Goal: Transaction & Acquisition: Purchase product/service

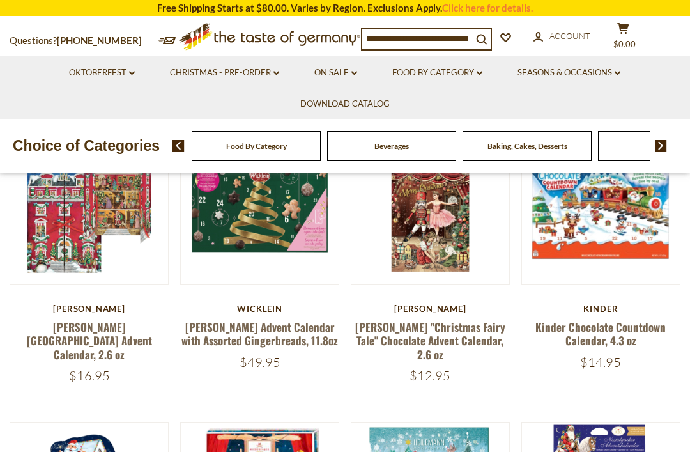
scroll to position [150, 0]
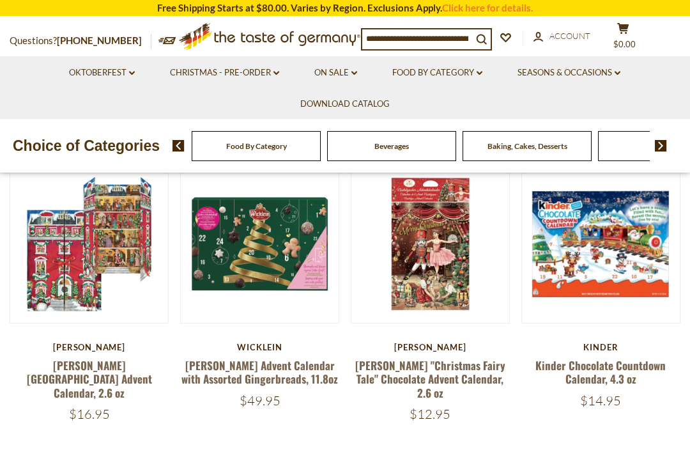
click at [108, 291] on link at bounding box center [89, 243] width 133 height 133
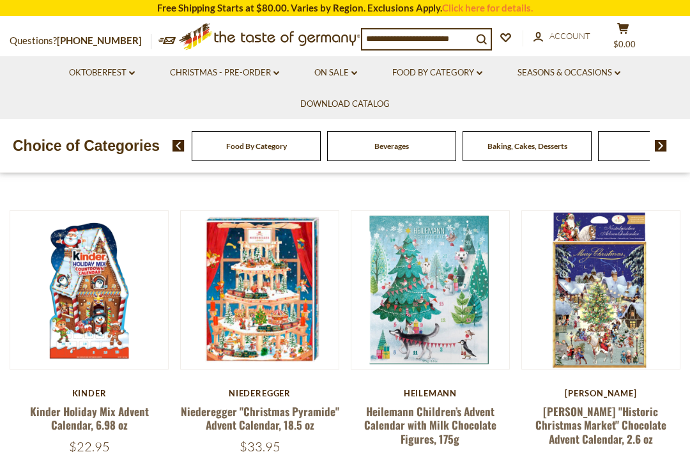
scroll to position [403, 0]
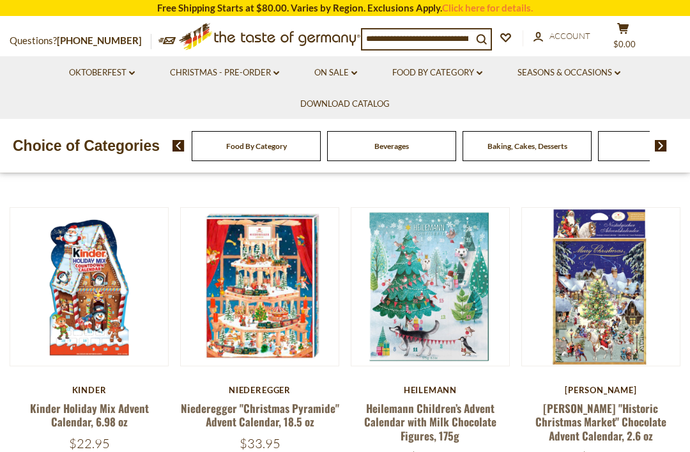
click at [605, 331] on link at bounding box center [601, 287] width 133 height 133
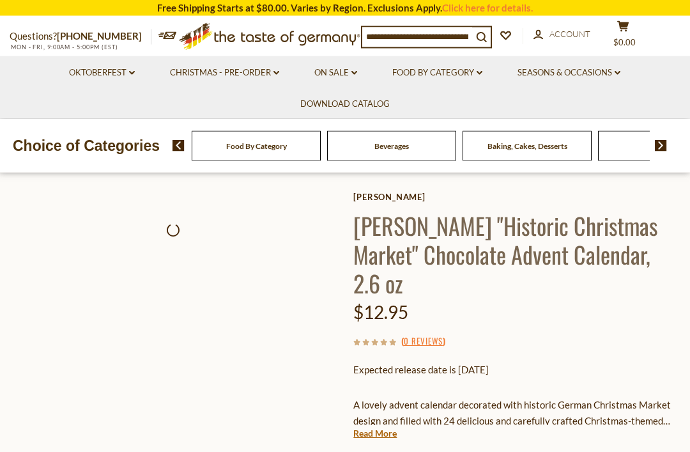
scroll to position [63, 0]
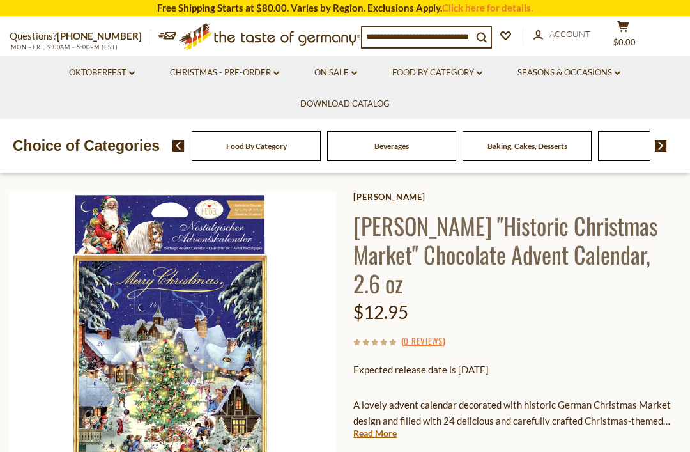
click at [375, 427] on link "Read More" at bounding box center [375, 433] width 43 height 13
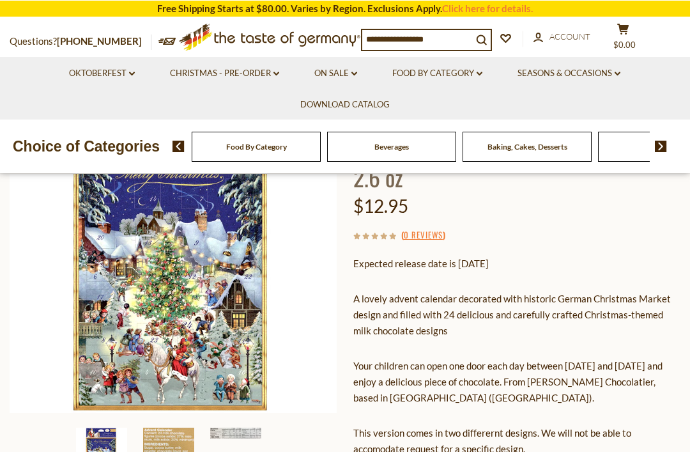
scroll to position [169, 0]
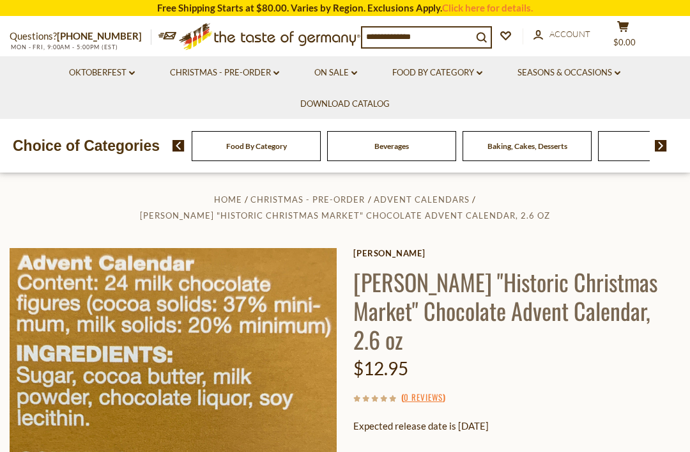
scroll to position [0, 0]
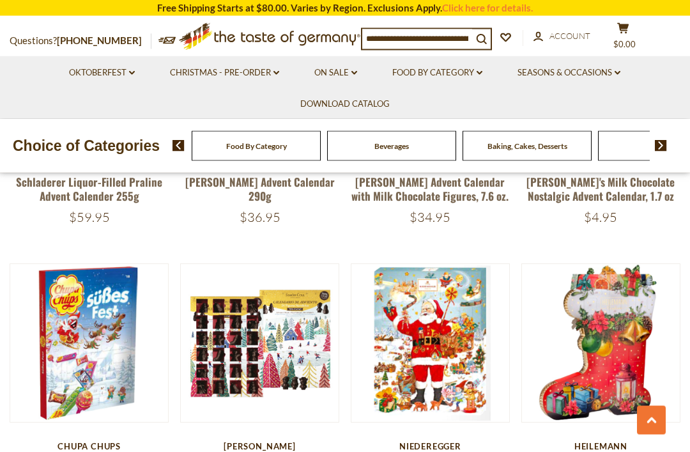
scroll to position [882, 0]
